Goal: Answer question/provide support: Share knowledge or assist other users

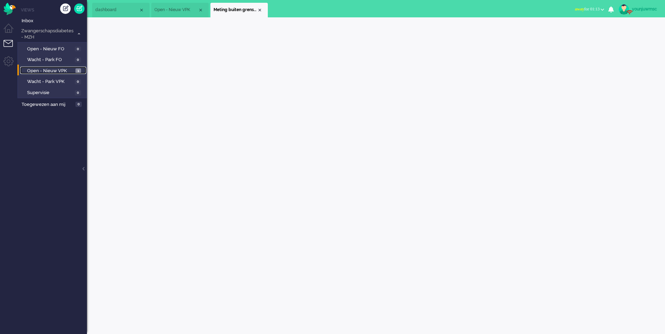
click at [51, 72] on span "Open - Nieuw VPK" at bounding box center [50, 71] width 47 height 7
click at [263, 8] on li "Meting buiten grenswaarden (3)" at bounding box center [238, 10] width 57 height 15
click at [263, 11] on li "Meting buiten grenswaarden (3)" at bounding box center [238, 10] width 57 height 15
click at [257, 9] on span "Meting buiten grenswaarden (3)" at bounding box center [234, 10] width 43 height 6
click at [260, 10] on div "Close tab" at bounding box center [260, 10] width 6 height 6
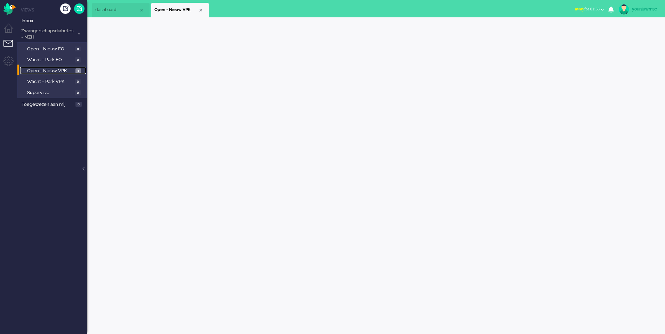
click at [197, 10] on span "Open - Nieuw VPK" at bounding box center [175, 10] width 43 height 6
drag, startPoint x: 201, startPoint y: 11, endPoint x: 194, endPoint y: 11, distance: 6.6
click at [200, 11] on div "Close tab" at bounding box center [201, 10] width 6 height 6
click at [53, 153] on ul "Views Inbox Zwangerschapsdiabetes - MZH 1 Open - Nieuw FO 0 Wacht - Park FO 0 O…" at bounding box center [52, 167] width 70 height 334
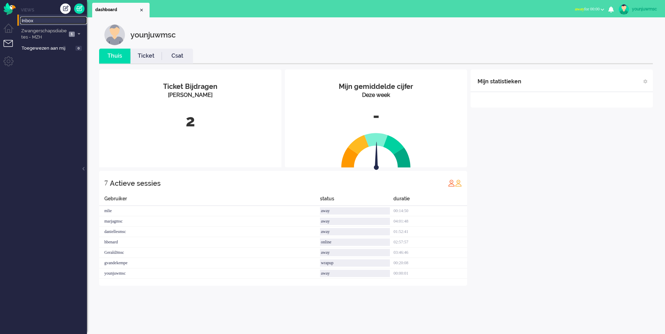
click at [50, 24] on span "Inbox" at bounding box center [54, 21] width 65 height 7
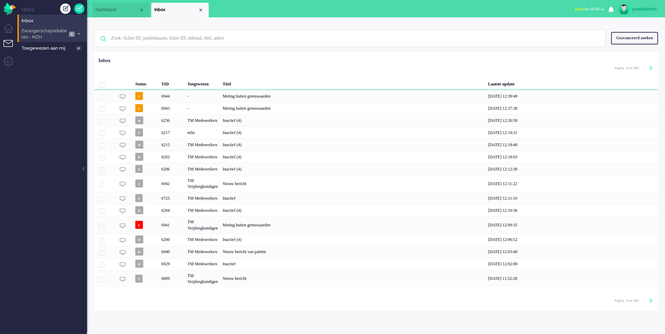
click at [43, 35] on span "Zwangerschapsdiabetes - MZH" at bounding box center [43, 34] width 47 height 13
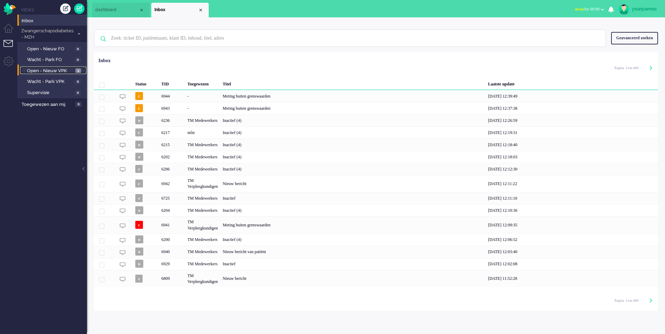
click at [44, 69] on span "Open - Nieuw VPK" at bounding box center [50, 71] width 47 height 7
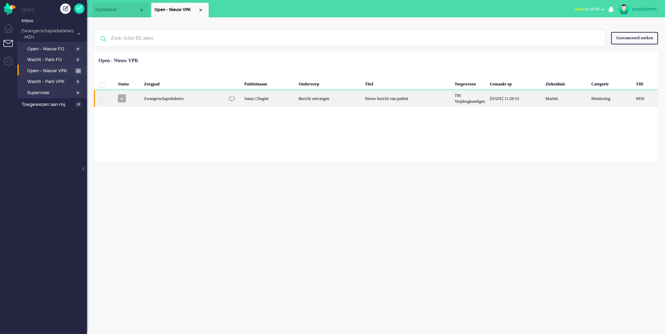
click at [396, 102] on div "Nieuw bericht van patiënt" at bounding box center [407, 98] width 90 height 17
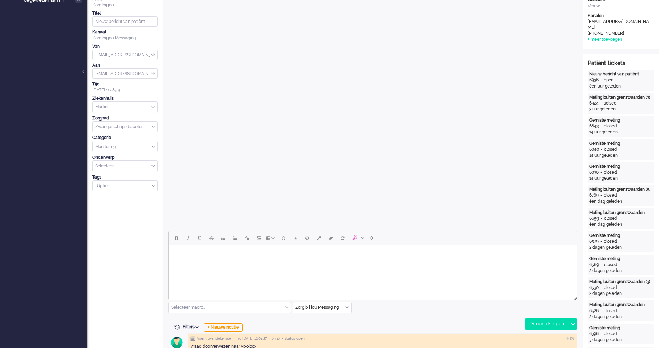
scroll to position [209, 0]
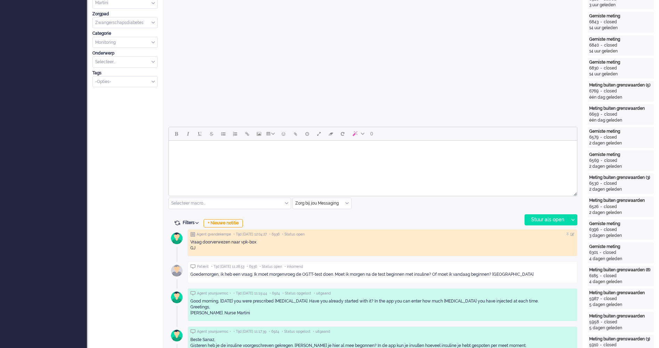
click at [231, 159] on html at bounding box center [373, 150] width 408 height 18
drag, startPoint x: 266, startPoint y: 314, endPoint x: 183, endPoint y: 310, distance: 82.8
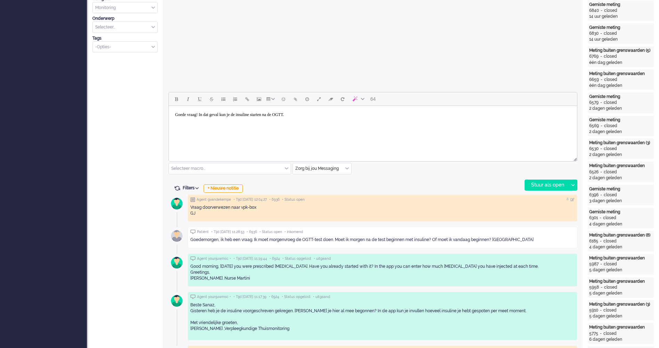
drag, startPoint x: 303, startPoint y: 330, endPoint x: 186, endPoint y: 323, distance: 117.0
copy p "Met vriendelijke groeten, [PERSON_NAME] ,Verpleegkundige Thuismonitoring"
click at [388, 124] on html "Goede vraag! In dat geval kun je de insuline starten na de OGTT." at bounding box center [373, 115] width 408 height 18
click at [373, 121] on html "Goede vraag! In dat geval kun je de insuline starten na de OGTT." at bounding box center [373, 115] width 408 height 18
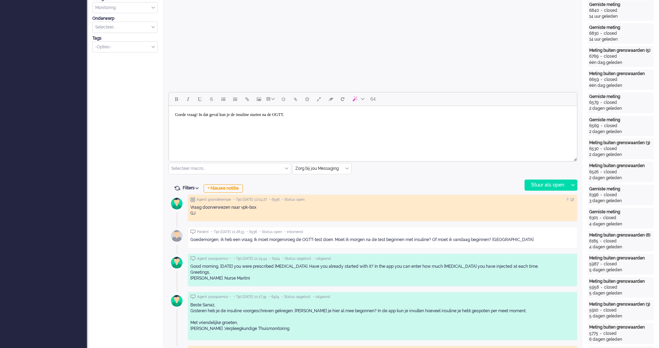
click at [364, 121] on body "Goede vraag! In dat geval kun je de insuline starten na de OGTT." at bounding box center [373, 115] width 403 height 12
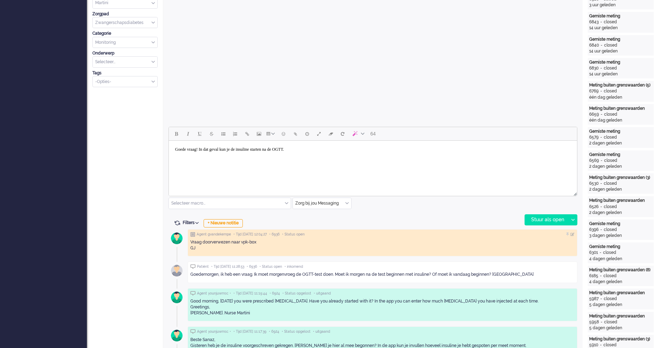
scroll to position [174, 0]
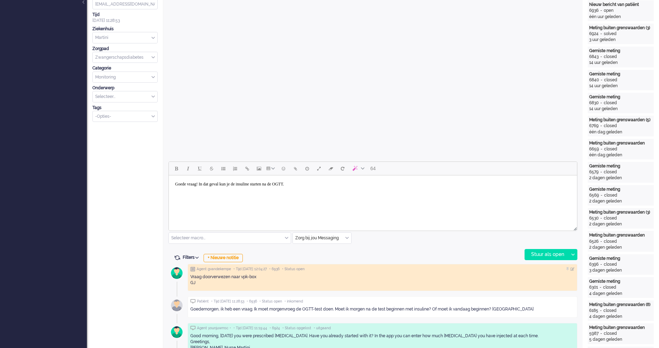
click at [356, 193] on html "Goede vraag! In dat geval kun je de insuline starten na de OGTT." at bounding box center [373, 185] width 408 height 18
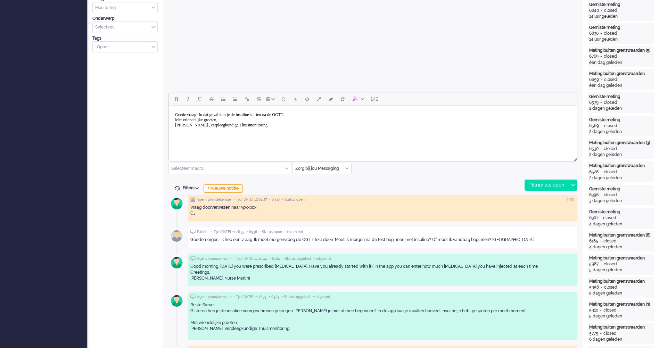
drag, startPoint x: 327, startPoint y: 119, endPoint x: 324, endPoint y: 117, distance: 3.6
click at [327, 118] on body "Goede vraag! In dat geval kun je de insuline starten na de OGTT. Met vriendelij…" at bounding box center [373, 120] width 403 height 23
click at [314, 115] on body "Goede vraag! In dat geval kun je de insuline starten na de OGTT. Met vriendelij…" at bounding box center [373, 120] width 403 height 23
click at [309, 114] on body "Goede vraag! In dat geval kun je de insuline starten na de OGTT. Met vriendelij…" at bounding box center [373, 120] width 403 height 23
click at [552, 187] on div "Stuur als open" at bounding box center [546, 185] width 43 height 10
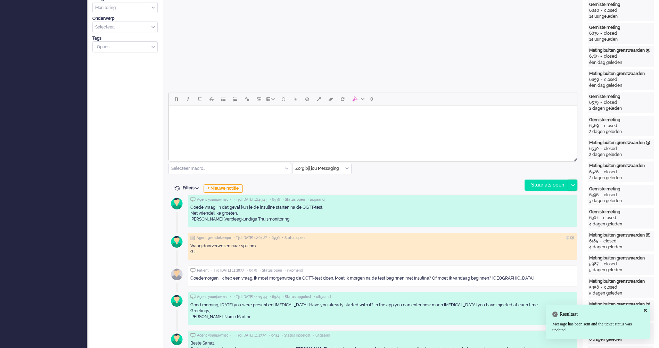
click at [576, 185] on div at bounding box center [573, 185] width 9 height 10
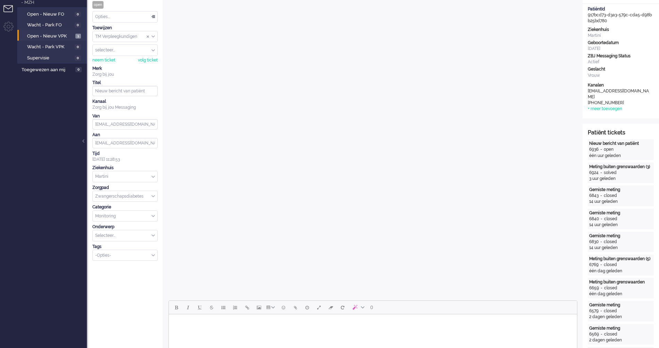
scroll to position [0, 0]
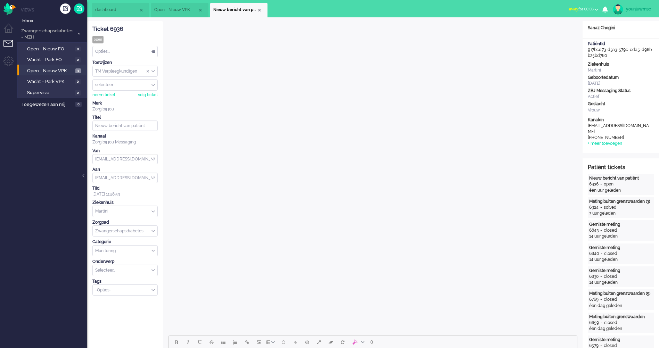
click at [114, 56] on div "Opties..." at bounding box center [125, 51] width 65 height 11
click at [145, 33] on div "Ticket 6936 open Kijkend Opties... Zet Status Open In afwachting Geparkeerd Opg…" at bounding box center [124, 158] width 65 height 275
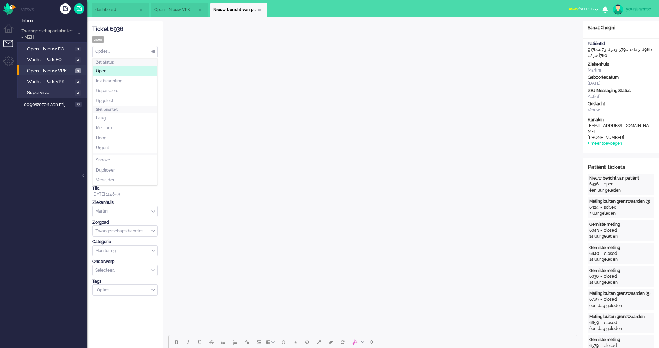
drag, startPoint x: 145, startPoint y: 33, endPoint x: 135, endPoint y: 52, distance: 22.3
click at [135, 52] on div "Opties..." at bounding box center [125, 51] width 65 height 11
click at [116, 103] on li "Opgelost" at bounding box center [125, 101] width 65 height 10
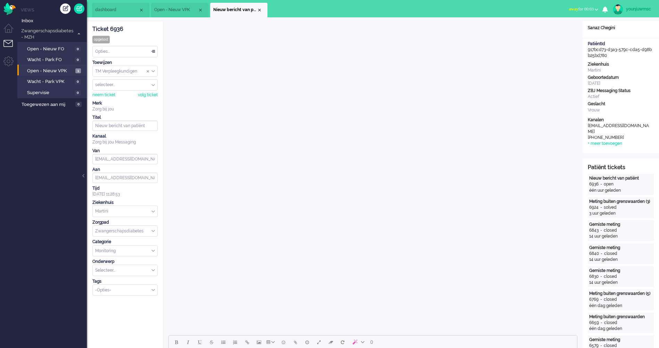
click at [148, 34] on div "Ticket 6936 opgelost Kijkend Opties... Zet Status Open In afwachting Geparkeerd…" at bounding box center [124, 158] width 65 height 275
click at [29, 22] on span "Inbox" at bounding box center [54, 21] width 65 height 7
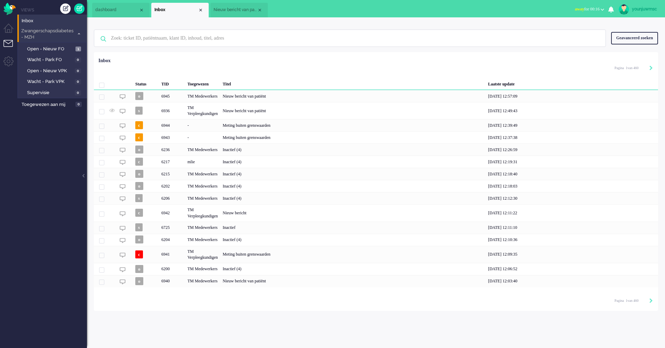
click at [31, 34] on span "Zwangerschapsdiabetes - MZH" at bounding box center [47, 34] width 54 height 13
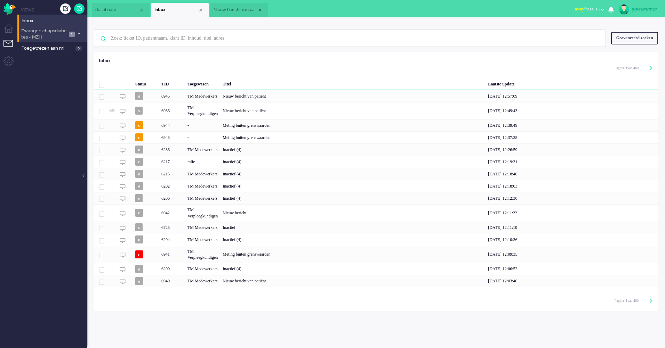
click at [30, 33] on span "Zwangerschapsdiabetes - MZH" at bounding box center [43, 34] width 47 height 13
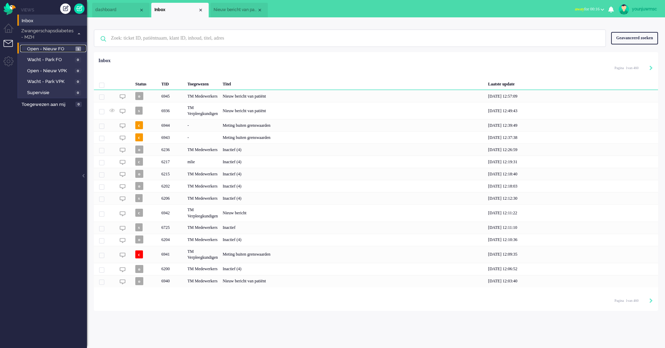
click at [38, 49] on span "Open - Nieuw FO" at bounding box center [50, 49] width 47 height 7
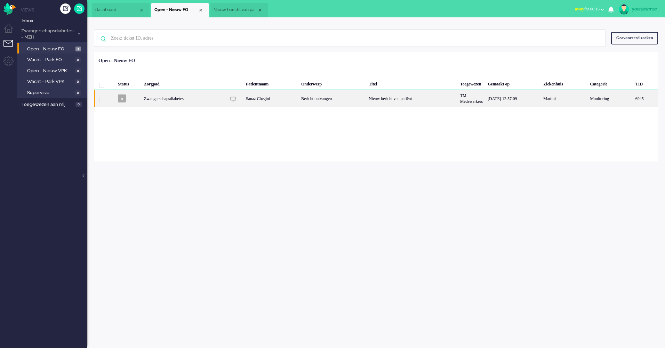
click at [410, 103] on div "Nieuw bericht van patiënt" at bounding box center [411, 98] width 91 height 17
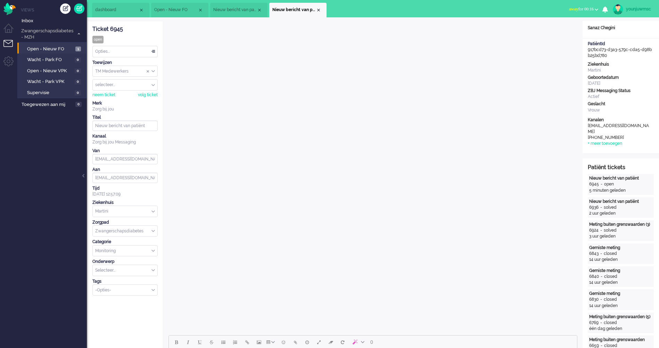
click at [125, 49] on div "Opties..." at bounding box center [125, 51] width 65 height 11
click at [125, 34] on div "Ticket 6945 open Kijkend Opties... Zet Status Open In afwachting Geparkeerd Opg…" at bounding box center [124, 158] width 65 height 275
click at [51, 73] on span "Open - Nieuw VPK" at bounding box center [50, 71] width 46 height 7
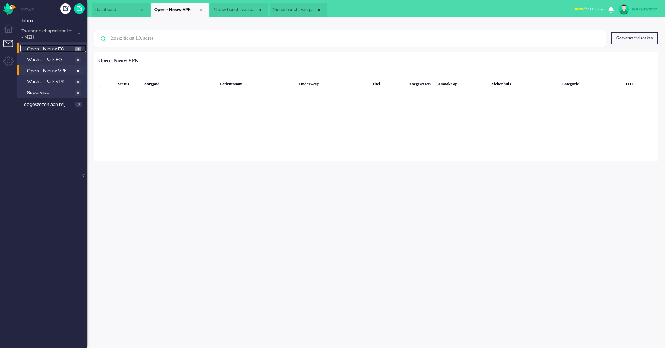
click at [49, 51] on span "Open - Nieuw FO" at bounding box center [50, 49] width 47 height 7
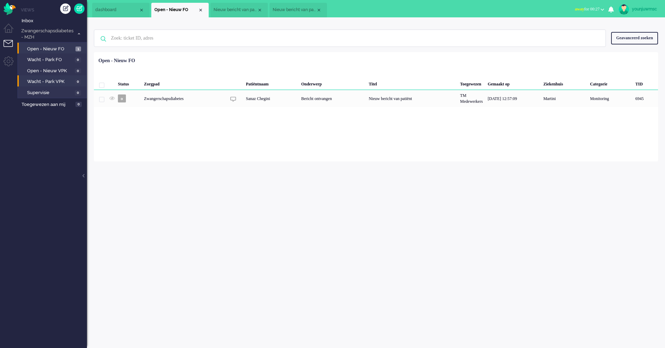
click at [41, 77] on li "Wacht - Park VPK 0" at bounding box center [51, 80] width 69 height 11
click at [42, 71] on span "Open - Nieuw VPK" at bounding box center [50, 71] width 46 height 7
